Goal: Task Accomplishment & Management: Use online tool/utility

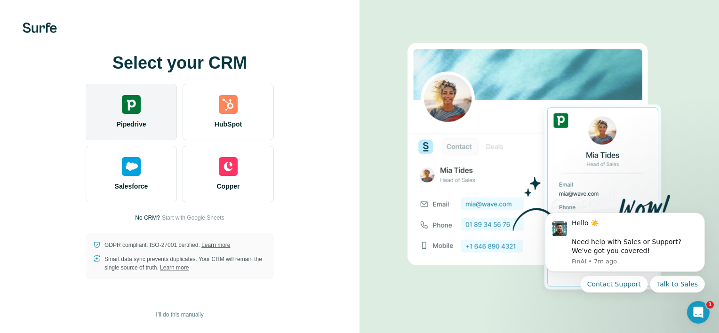
click at [143, 123] on span "Pipedrive" at bounding box center [131, 123] width 30 height 9
